Goal: Check status: Check status

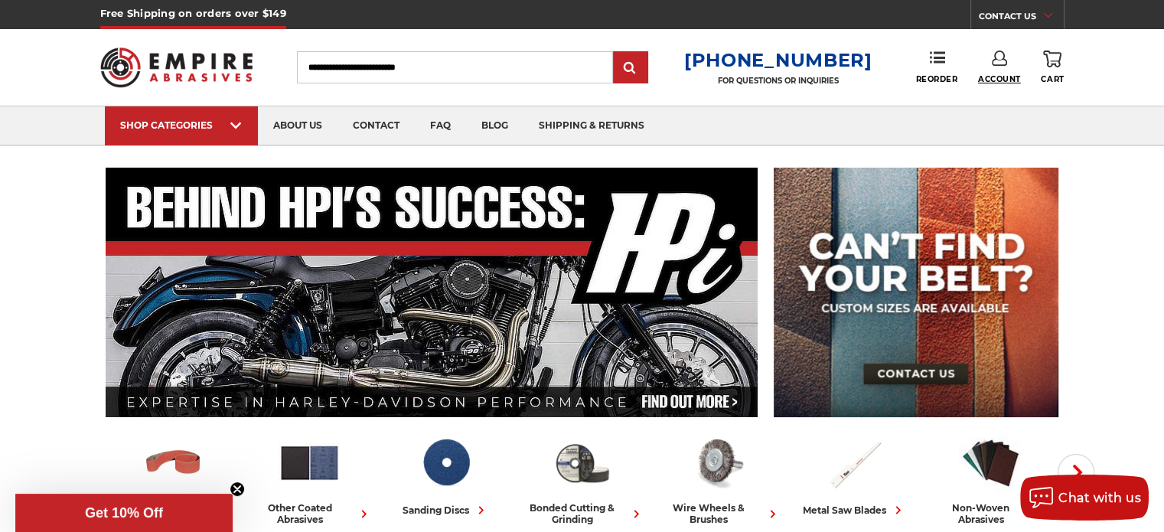
click at [997, 81] on span "Account" at bounding box center [999, 79] width 43 height 10
click at [998, 90] on link "Account" at bounding box center [998, 99] width 109 height 29
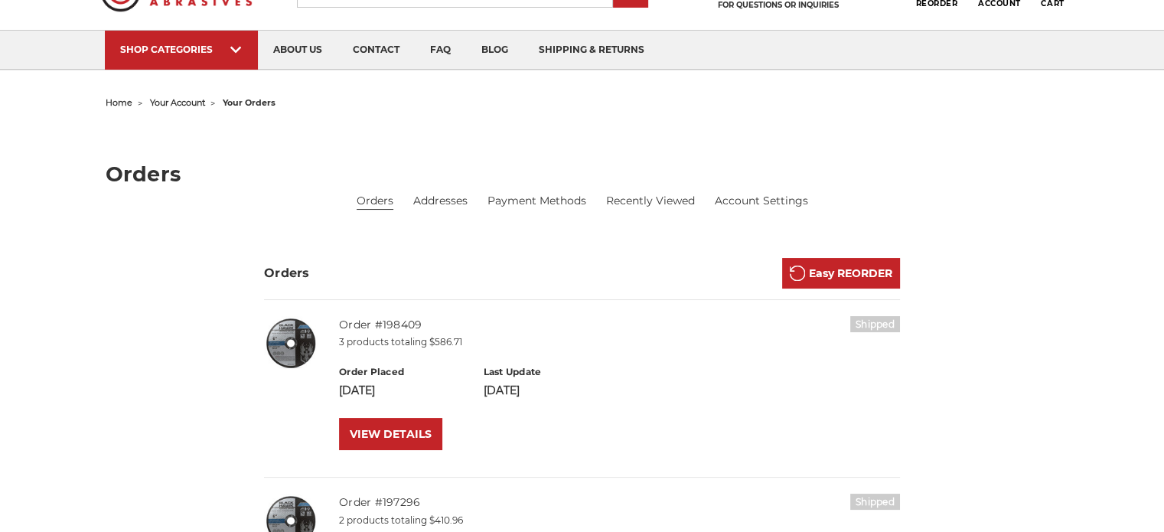
scroll to position [77, 0]
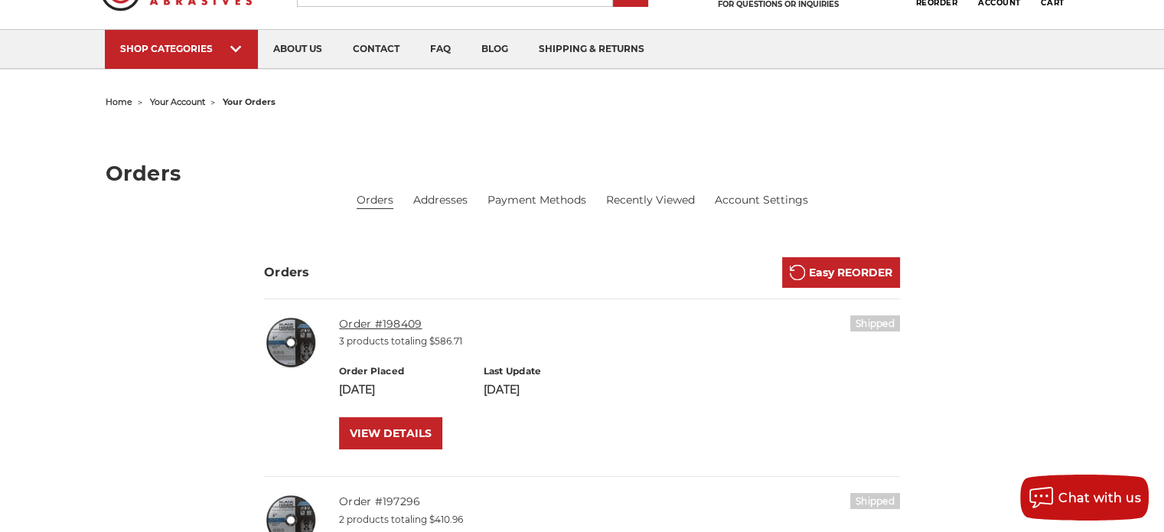
click at [367, 327] on link "Order #198409" at bounding box center [380, 324] width 83 height 14
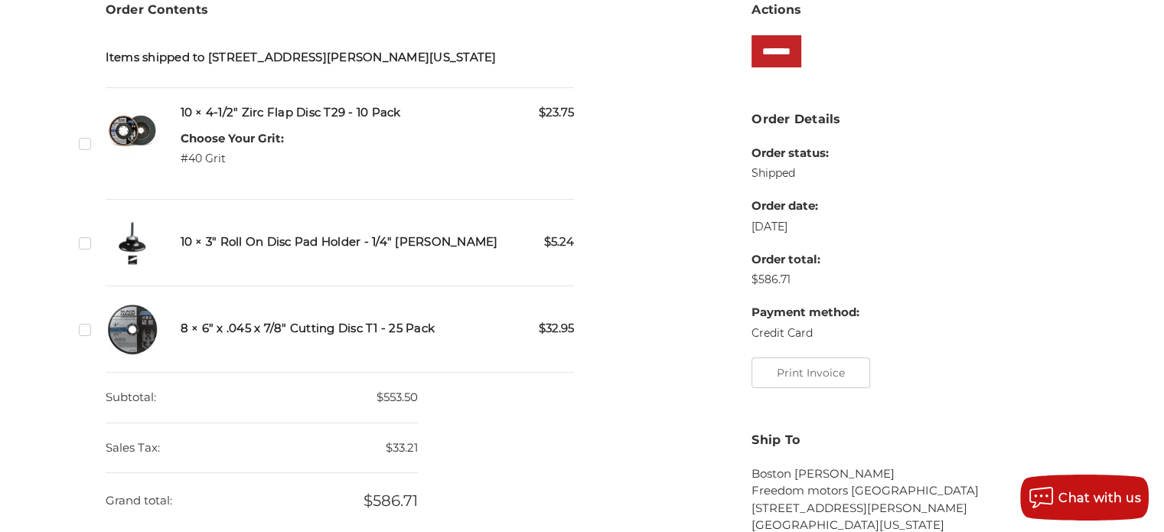
scroll to position [383, 0]
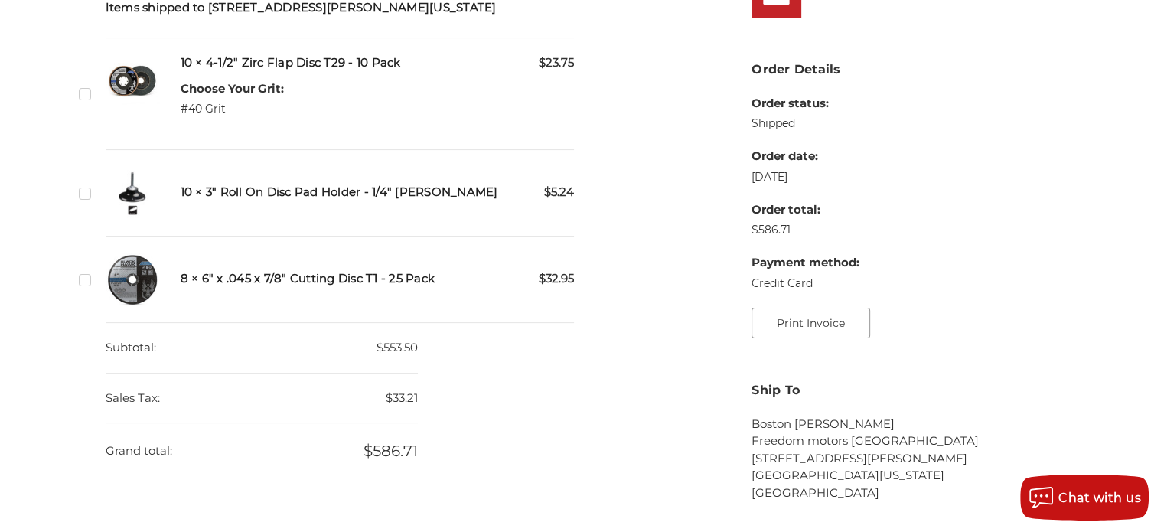
click at [787, 324] on button "Print Invoice" at bounding box center [810, 323] width 119 height 31
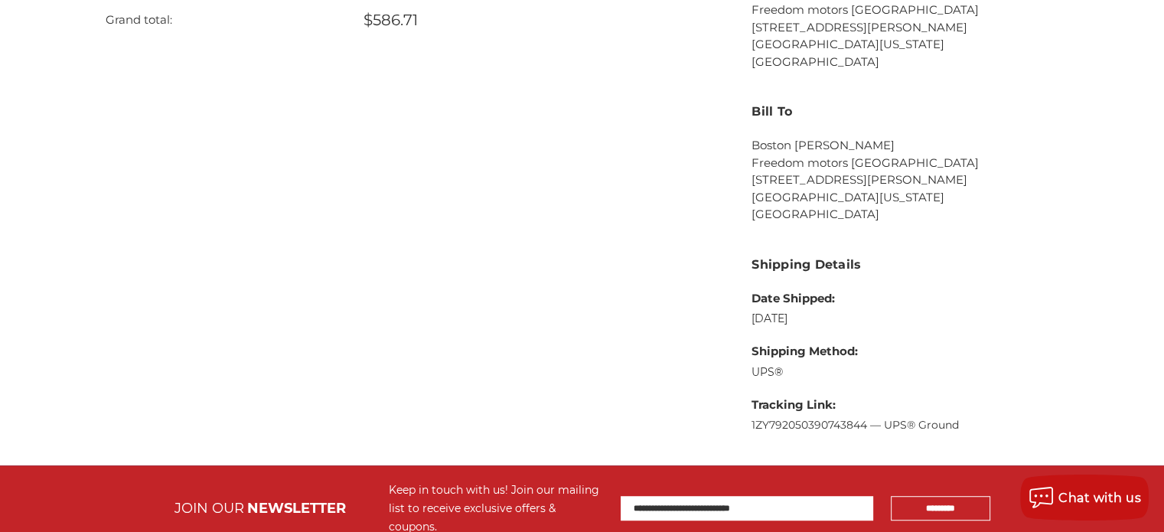
scroll to position [918, 0]
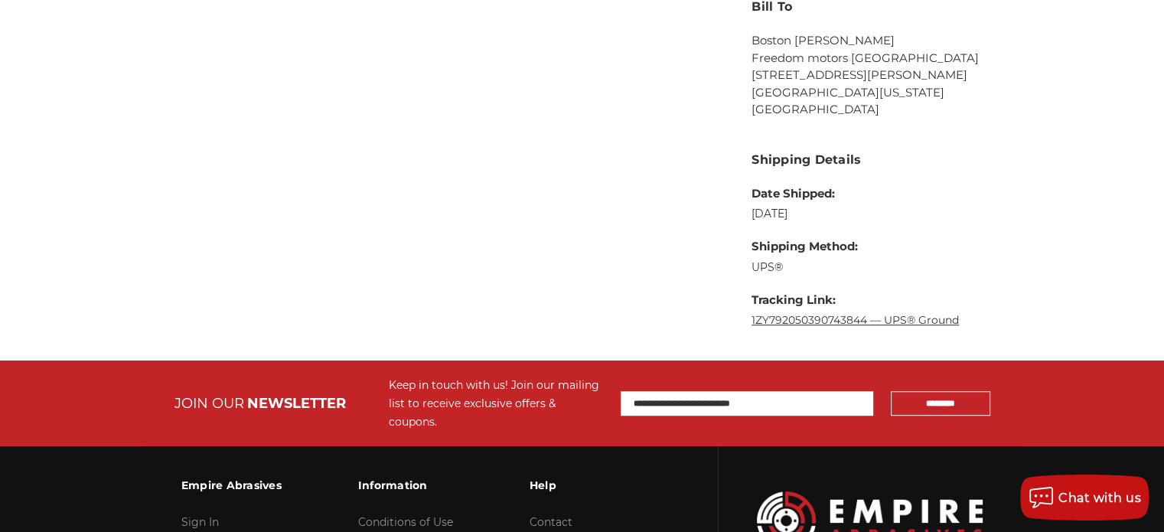
click at [851, 319] on link "1ZY792050390743844 — UPS® Ground" at bounding box center [854, 320] width 207 height 14
